Goal: Transaction & Acquisition: Book appointment/travel/reservation

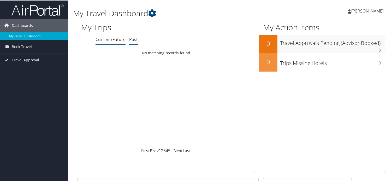
click at [134, 38] on link "Past" at bounding box center [133, 39] width 9 height 6
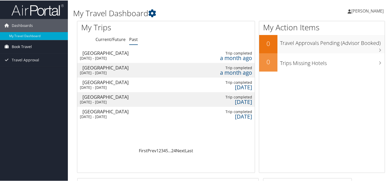
click at [28, 49] on span "Book Travel" at bounding box center [22, 46] width 20 height 13
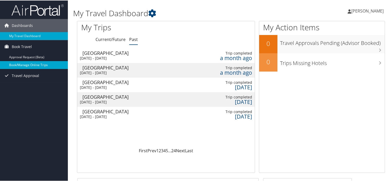
click at [32, 63] on link "Book/Manage Online Trips" at bounding box center [34, 65] width 68 height 8
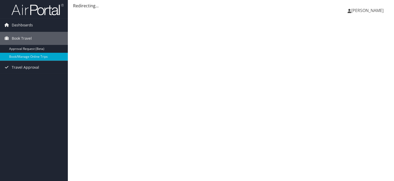
click at [43, 123] on div "Dashboards My Travel Dashboard Book Travel Approval Request (Beta) Book/Manage …" at bounding box center [197, 90] width 394 height 181
